Goal: Task Accomplishment & Management: Complete application form

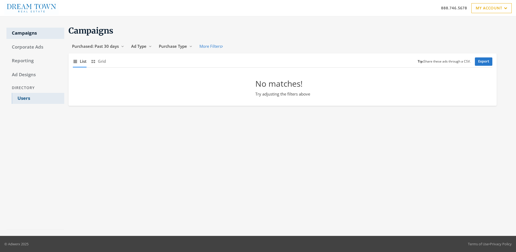
click at [38, 98] on link "Users" at bounding box center [38, 98] width 52 height 11
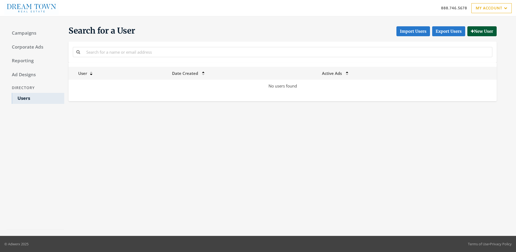
click at [481, 31] on button "New User" at bounding box center [481, 31] width 29 height 10
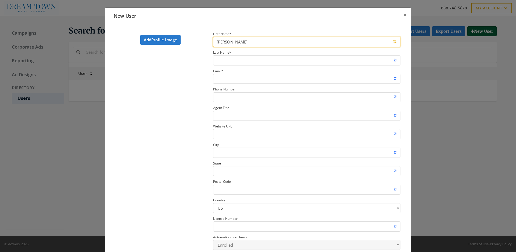
type input "[PERSON_NAME]"
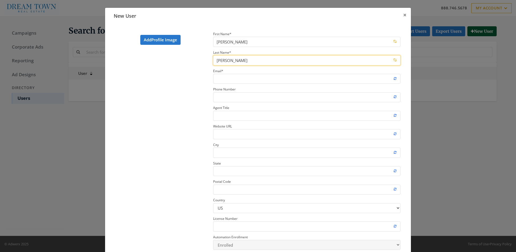
type input "[PERSON_NAME]"
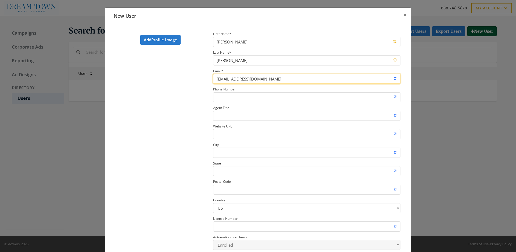
type input "[EMAIL_ADDRESS][DOMAIN_NAME]"
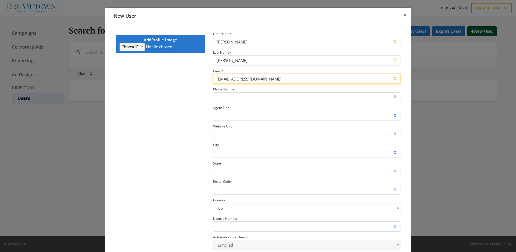
type input "C:\fakepath\download.jpeg"
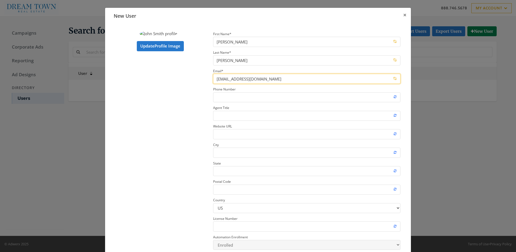
type input "[EMAIL_ADDRESS][DOMAIN_NAME]"
